Goal: Task Accomplishment & Management: Use online tool/utility

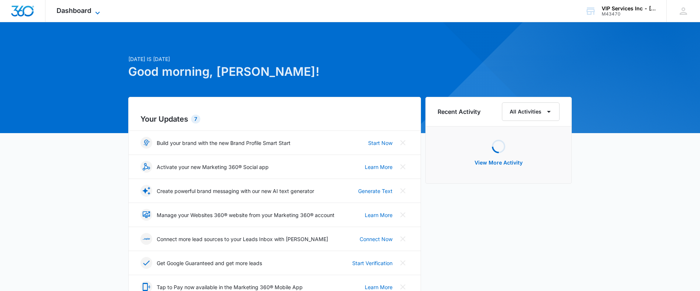
click at [95, 13] on icon at bounding box center [97, 12] width 9 height 9
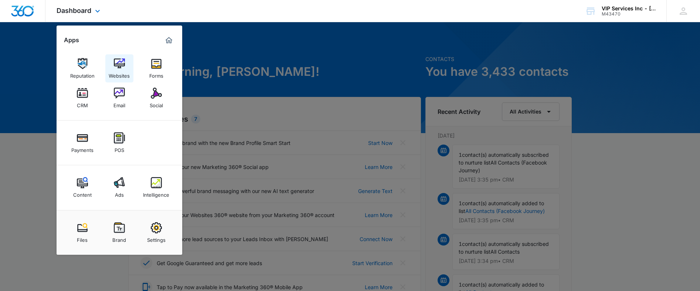
click at [119, 64] on img at bounding box center [119, 63] width 11 height 11
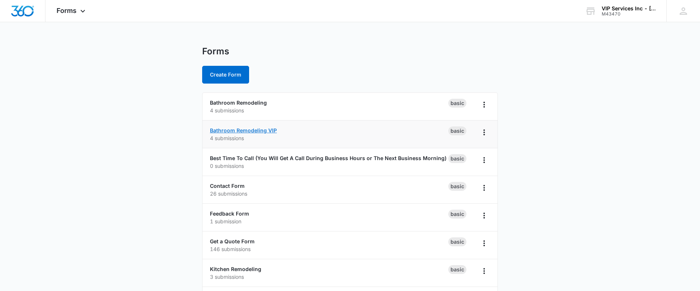
click at [237, 130] on link "Bathroom Remodeling VIP" at bounding box center [243, 130] width 67 height 6
click at [239, 103] on link "Bathroom Remodeling" at bounding box center [238, 102] width 57 height 6
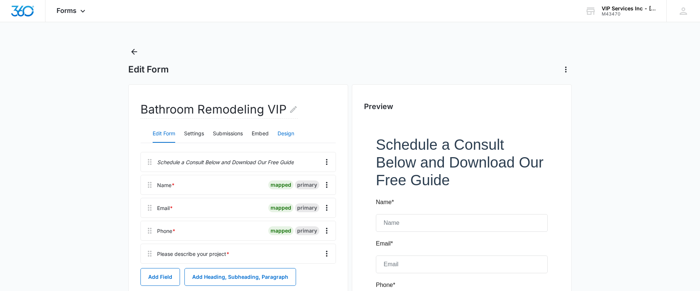
click at [281, 132] on button "Design" at bounding box center [285, 134] width 17 height 18
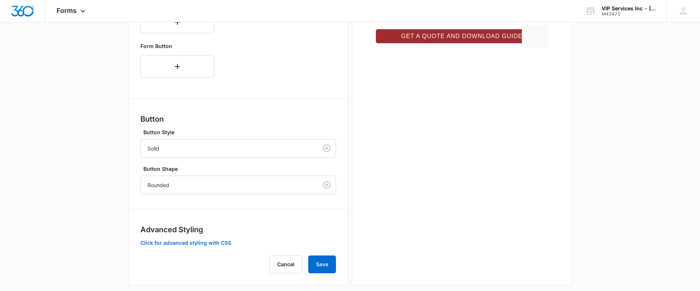
scroll to position [353, 0]
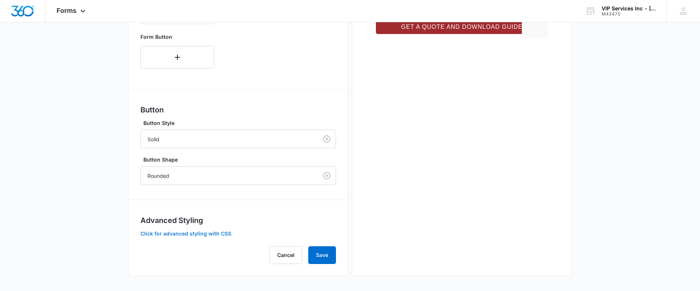
click at [193, 234] on button "Click for advanced styling with CSS" at bounding box center [185, 233] width 91 height 5
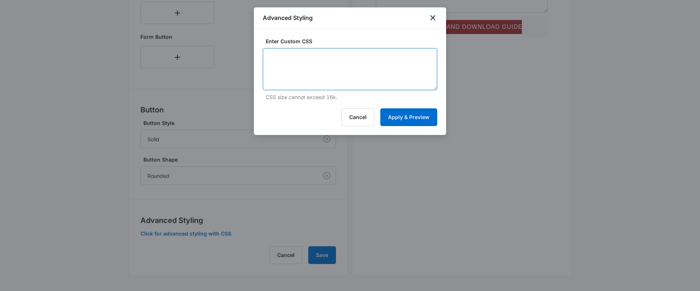
click at [332, 85] on textarea at bounding box center [350, 69] width 174 height 42
paste textarea "/* Button Styles - modifies the look of the submit button */ .madform-submit { …"
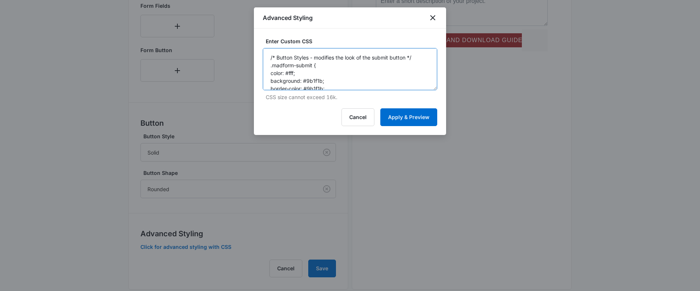
scroll to position [333, 0]
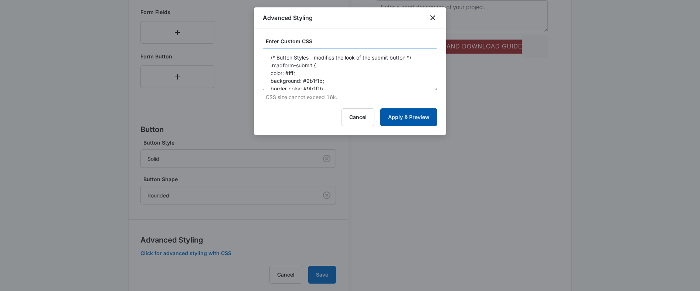
type textarea "/* Button Styles - modifies the look of the submit button */ .madform-submit { …"
click at [405, 118] on button "Apply & Preview" at bounding box center [408, 117] width 57 height 18
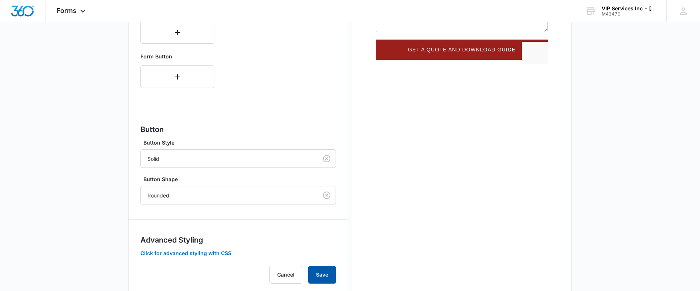
click at [326, 276] on button "Save" at bounding box center [322, 275] width 28 height 18
click at [330, 269] on button "Save" at bounding box center [322, 275] width 28 height 18
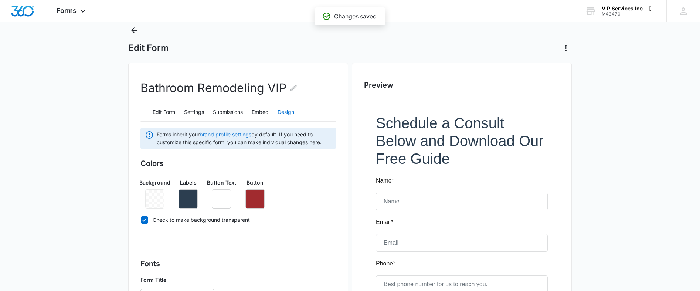
scroll to position [0, 0]
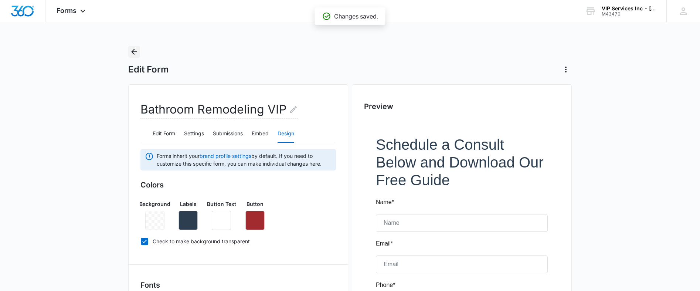
click at [138, 49] on icon "Back" at bounding box center [134, 51] width 9 height 9
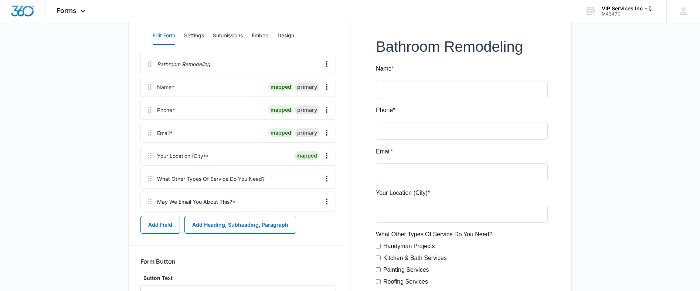
scroll to position [52, 0]
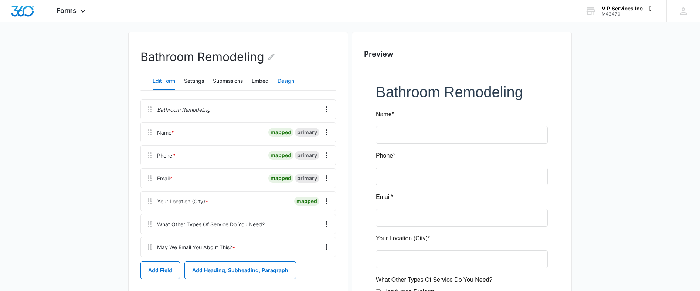
click at [289, 79] on button "Design" at bounding box center [285, 81] width 17 height 18
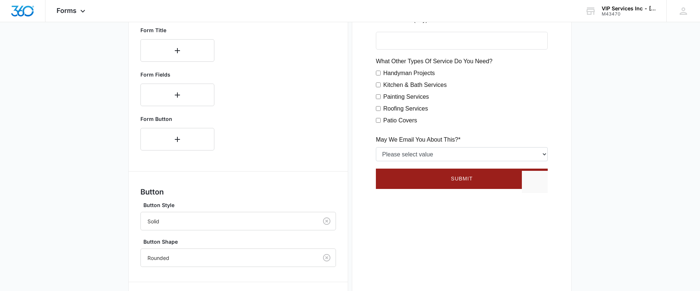
scroll to position [353, 0]
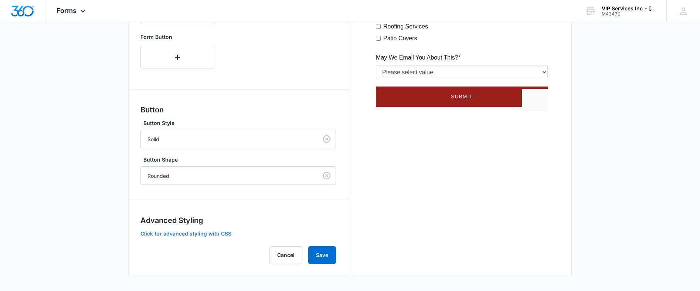
click at [215, 234] on button "Click for advanced styling with CSS" at bounding box center [185, 233] width 91 height 5
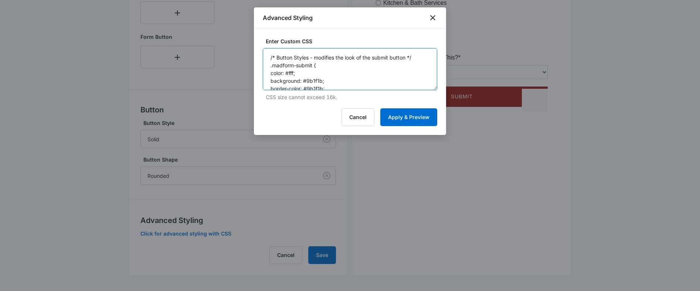
click at [350, 88] on textarea "/* Button Styles - modifies the look of the submit button */ .madform-submit { …" at bounding box center [350, 69] width 174 height 42
